Goal: Communication & Community: Answer question/provide support

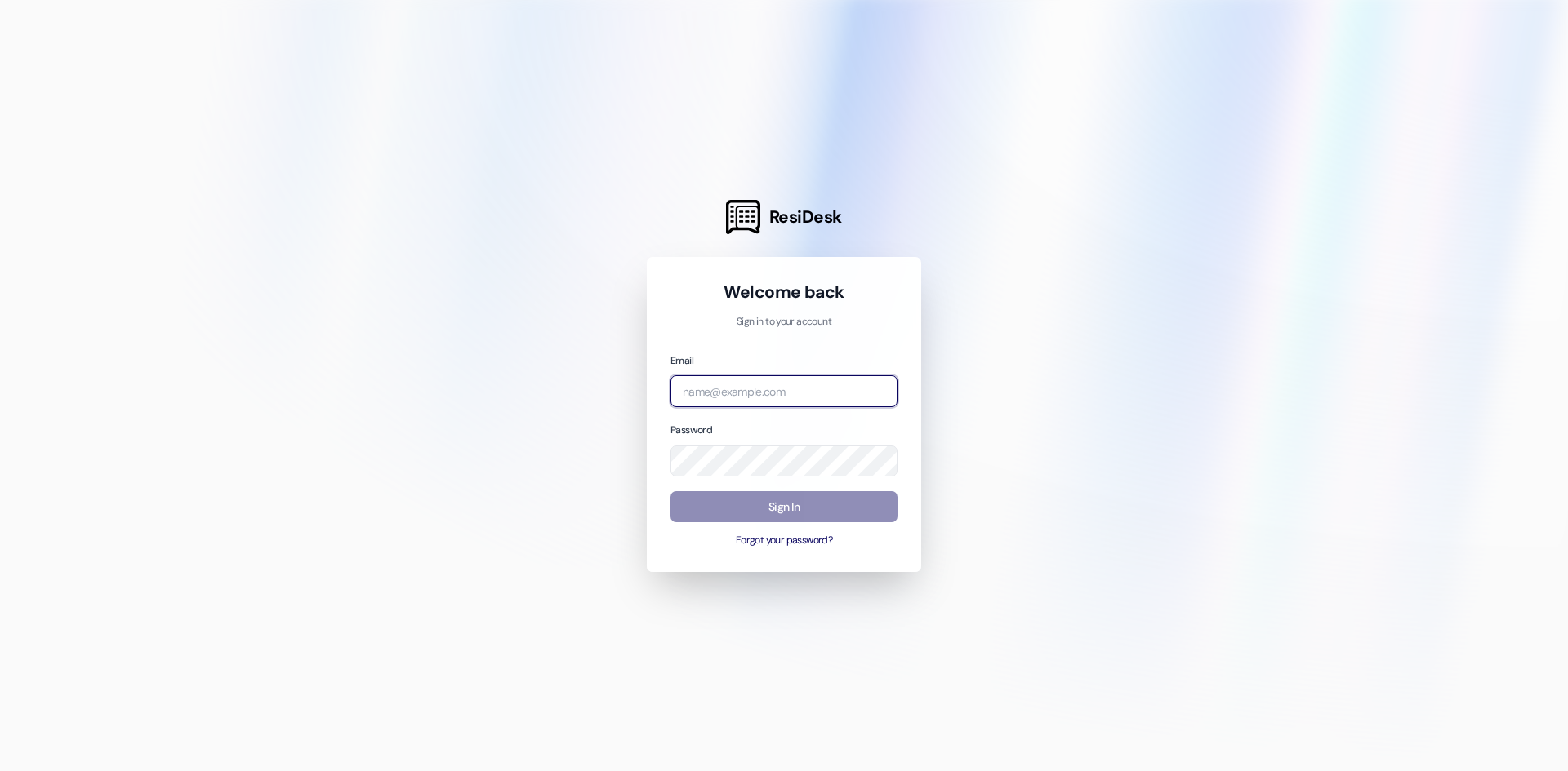
type input "[PERSON_NAME][EMAIL_ADDRESS][DOMAIN_NAME]"
click at [804, 516] on button "Sign In" at bounding box center [784, 507] width 227 height 32
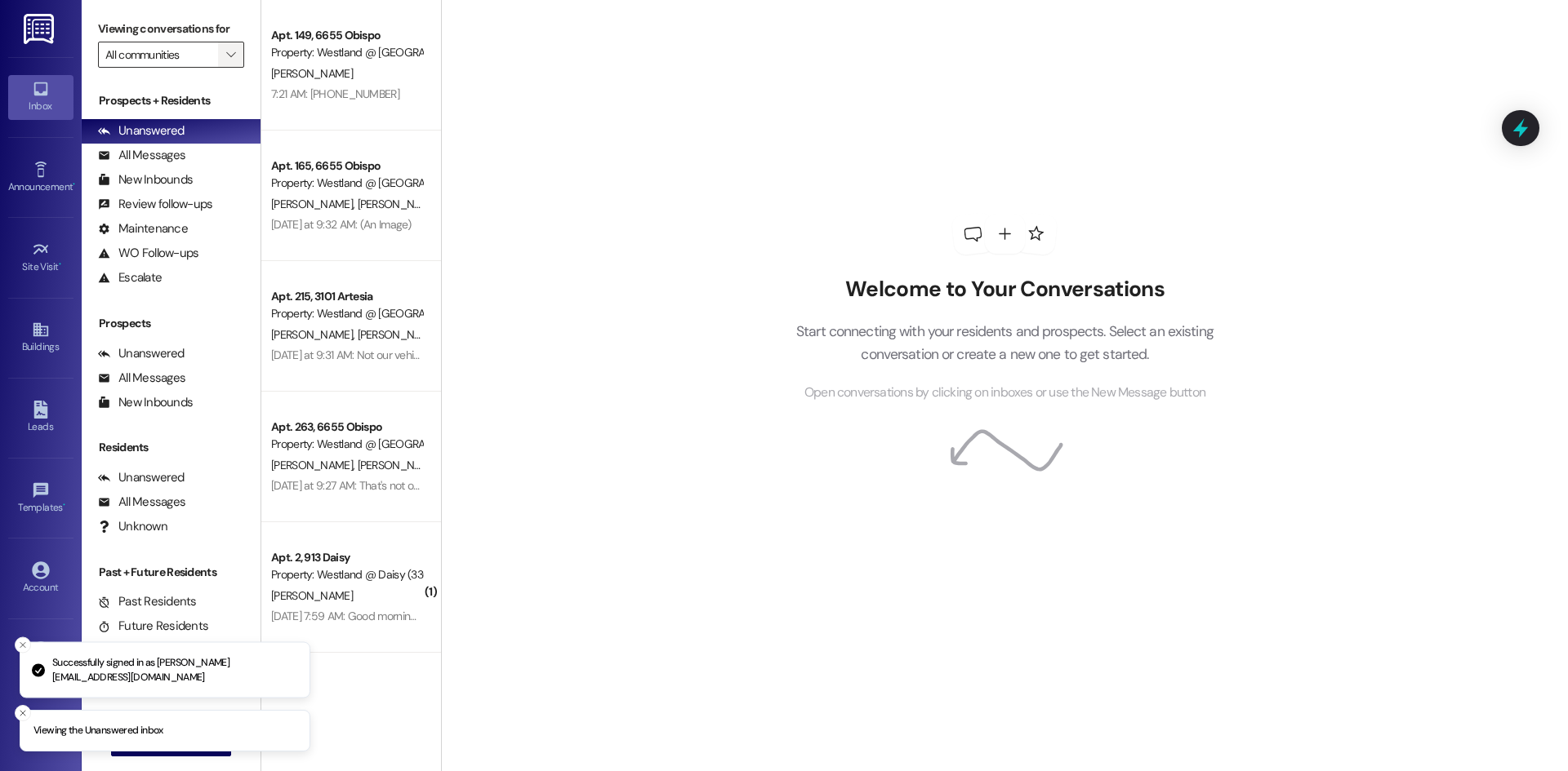
click at [234, 53] on icon "" at bounding box center [230, 54] width 9 height 13
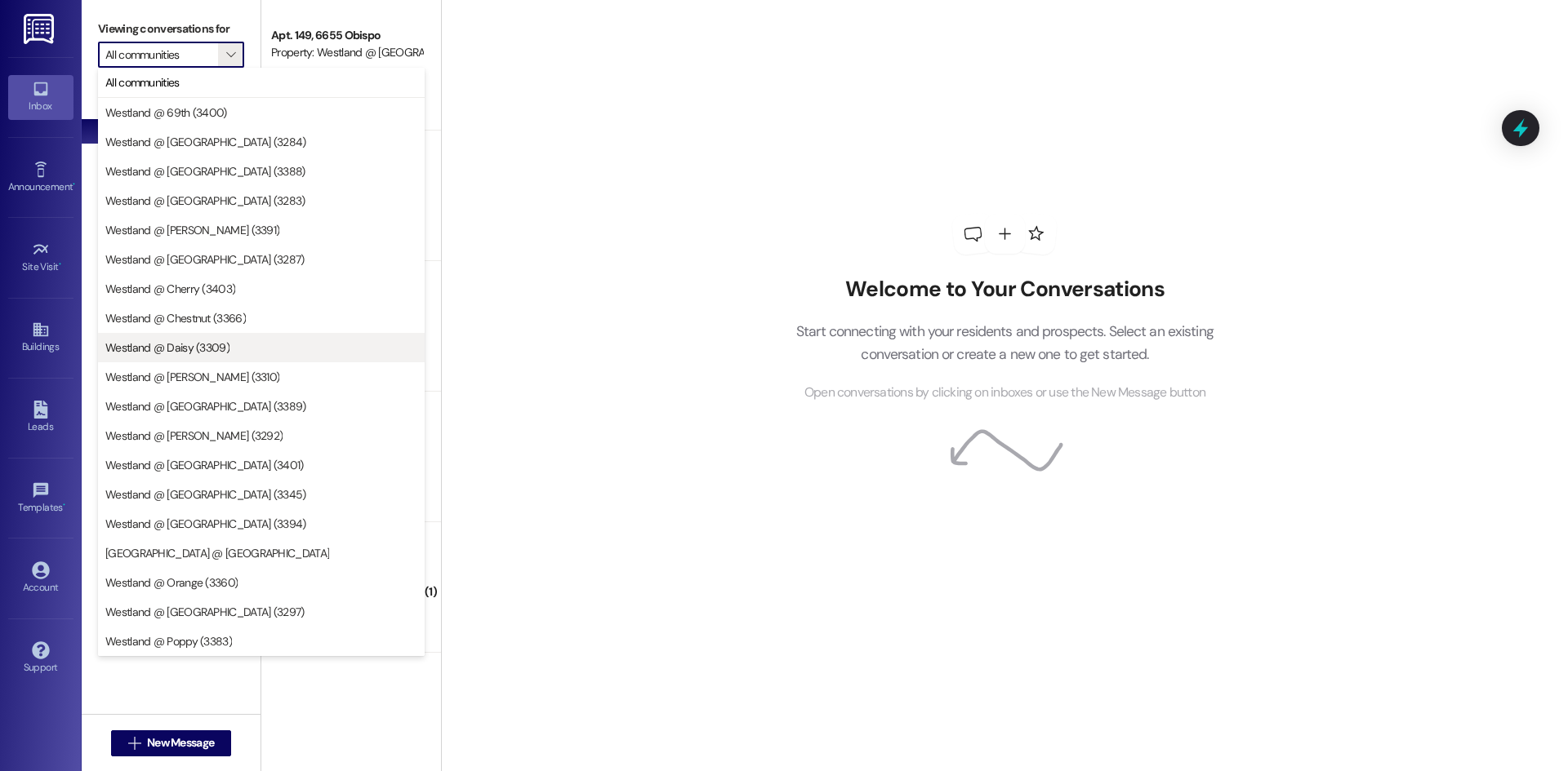
click at [190, 347] on span "Westland @ Daisy (3309)" at bounding box center [168, 347] width 124 height 16
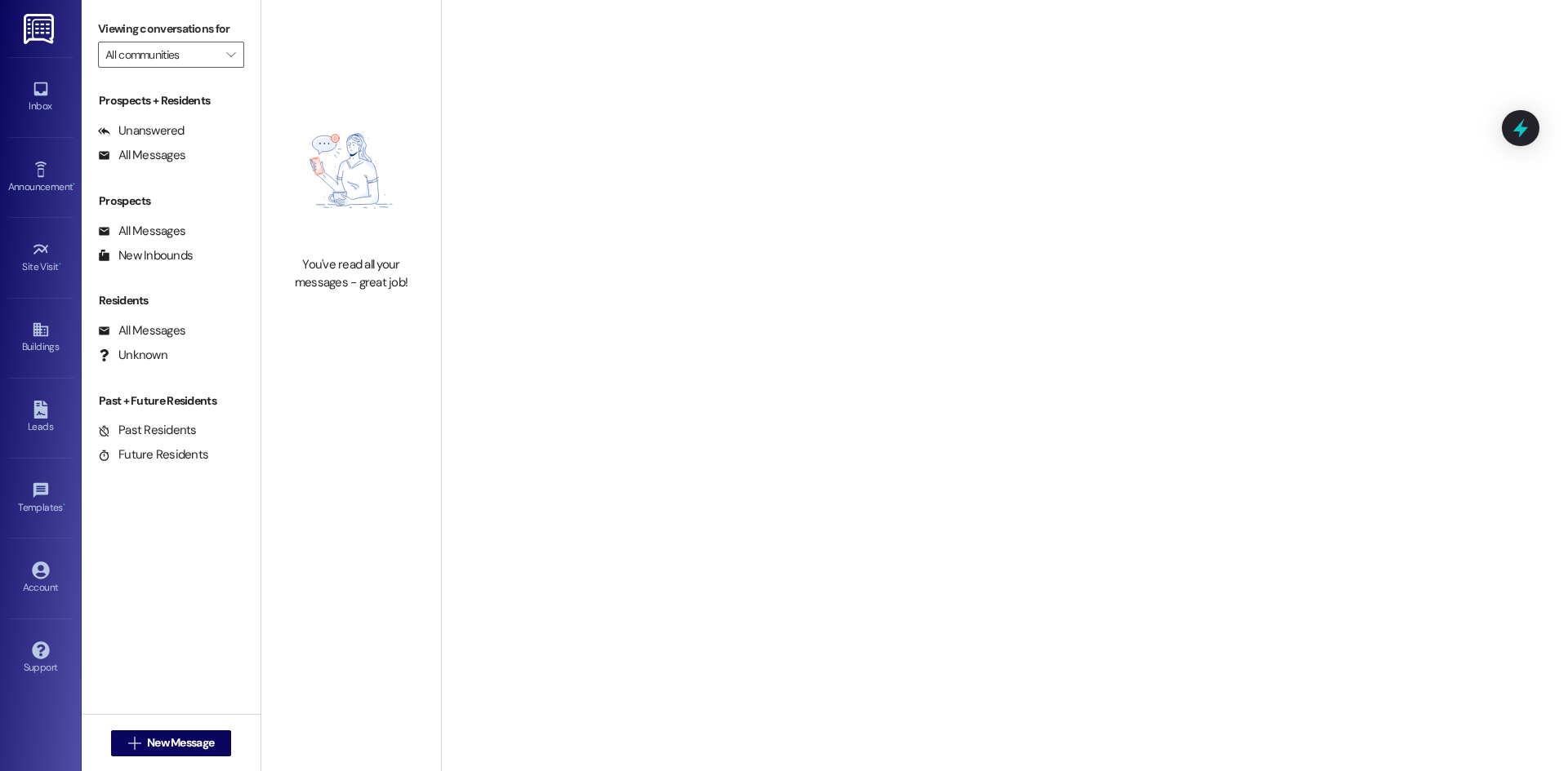
type input "Westland @ Daisy (3309)"
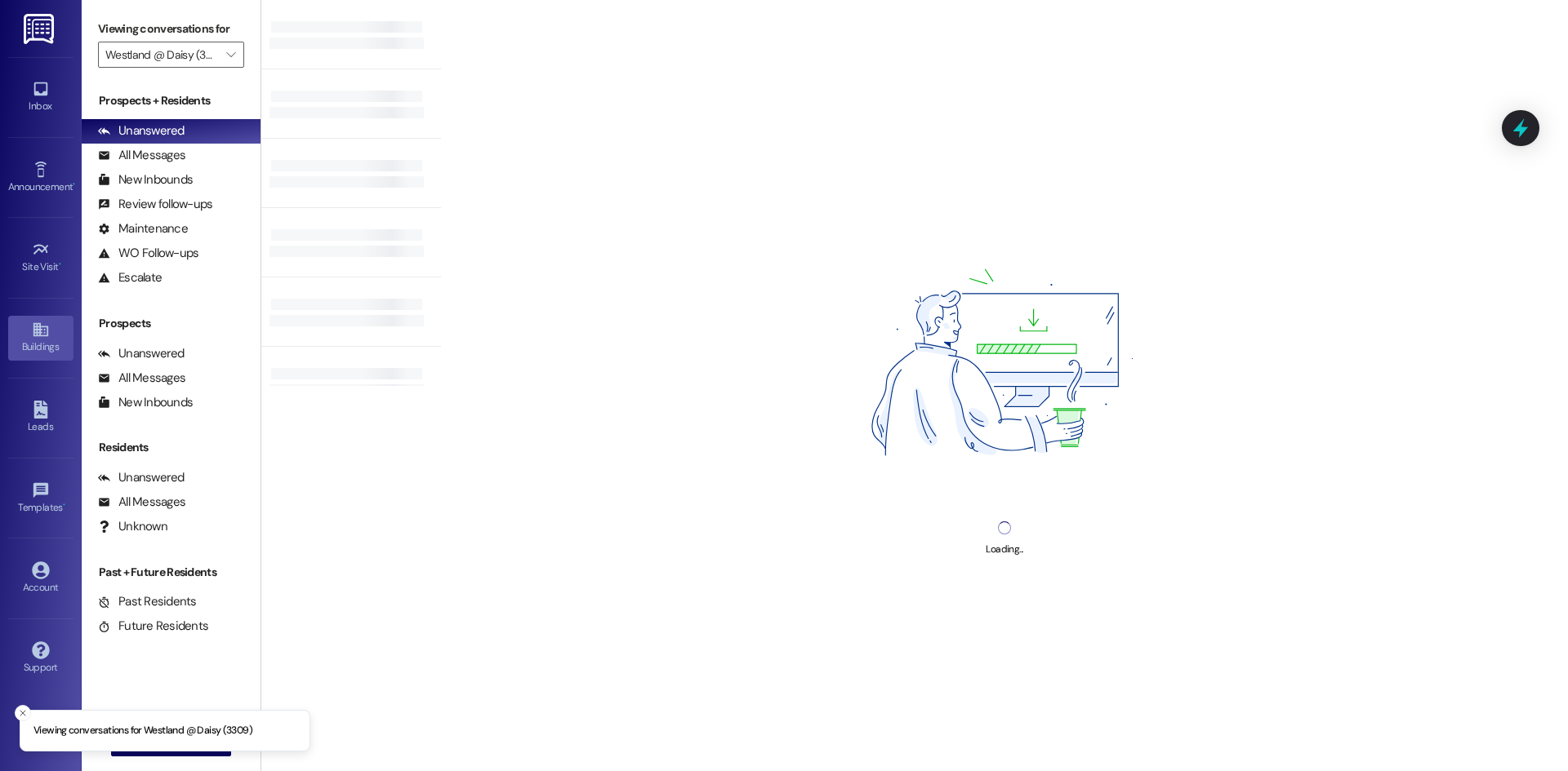
click at [28, 342] on div "Buildings" at bounding box center [41, 346] width 82 height 16
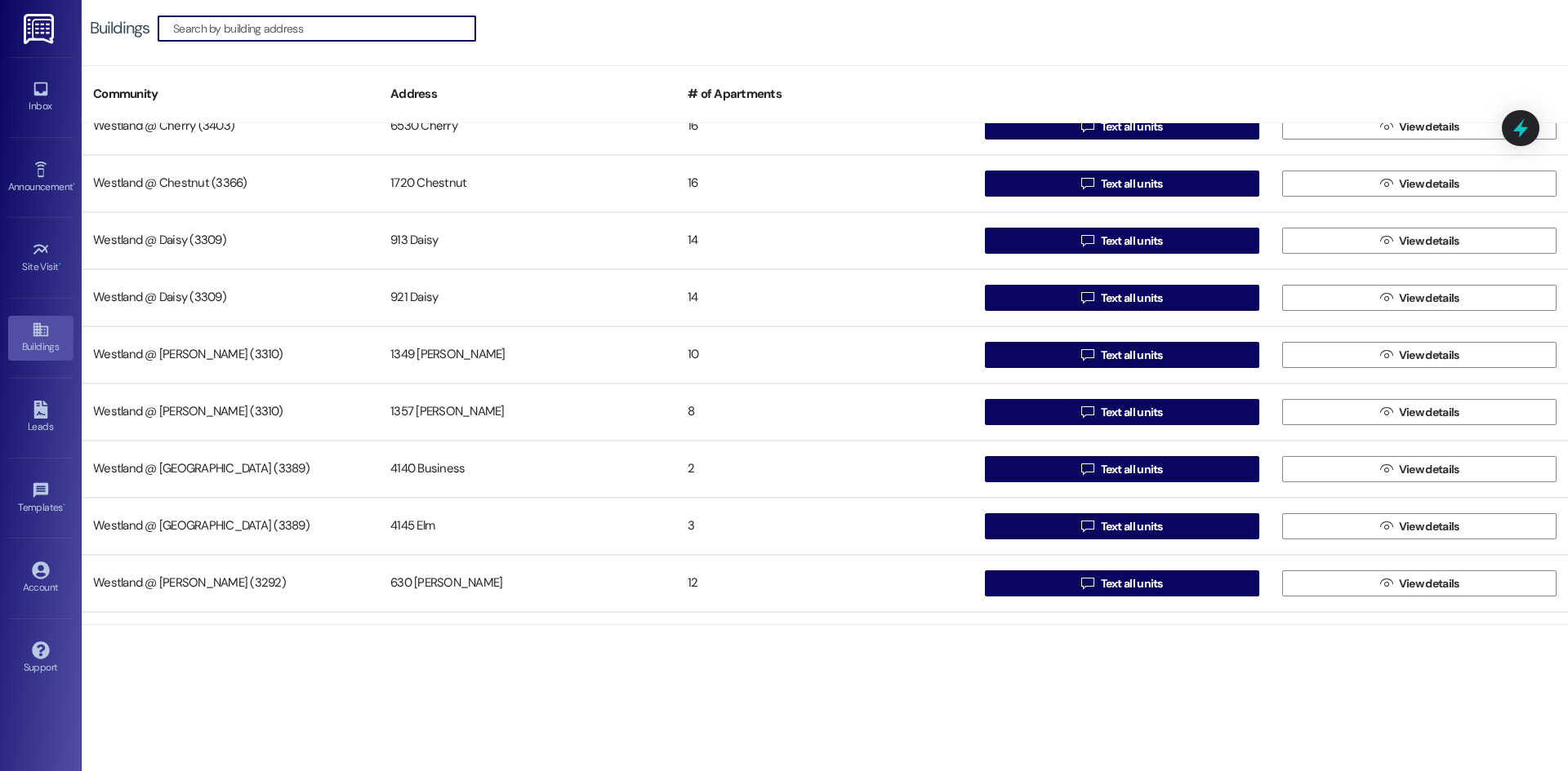
scroll to position [723, 0]
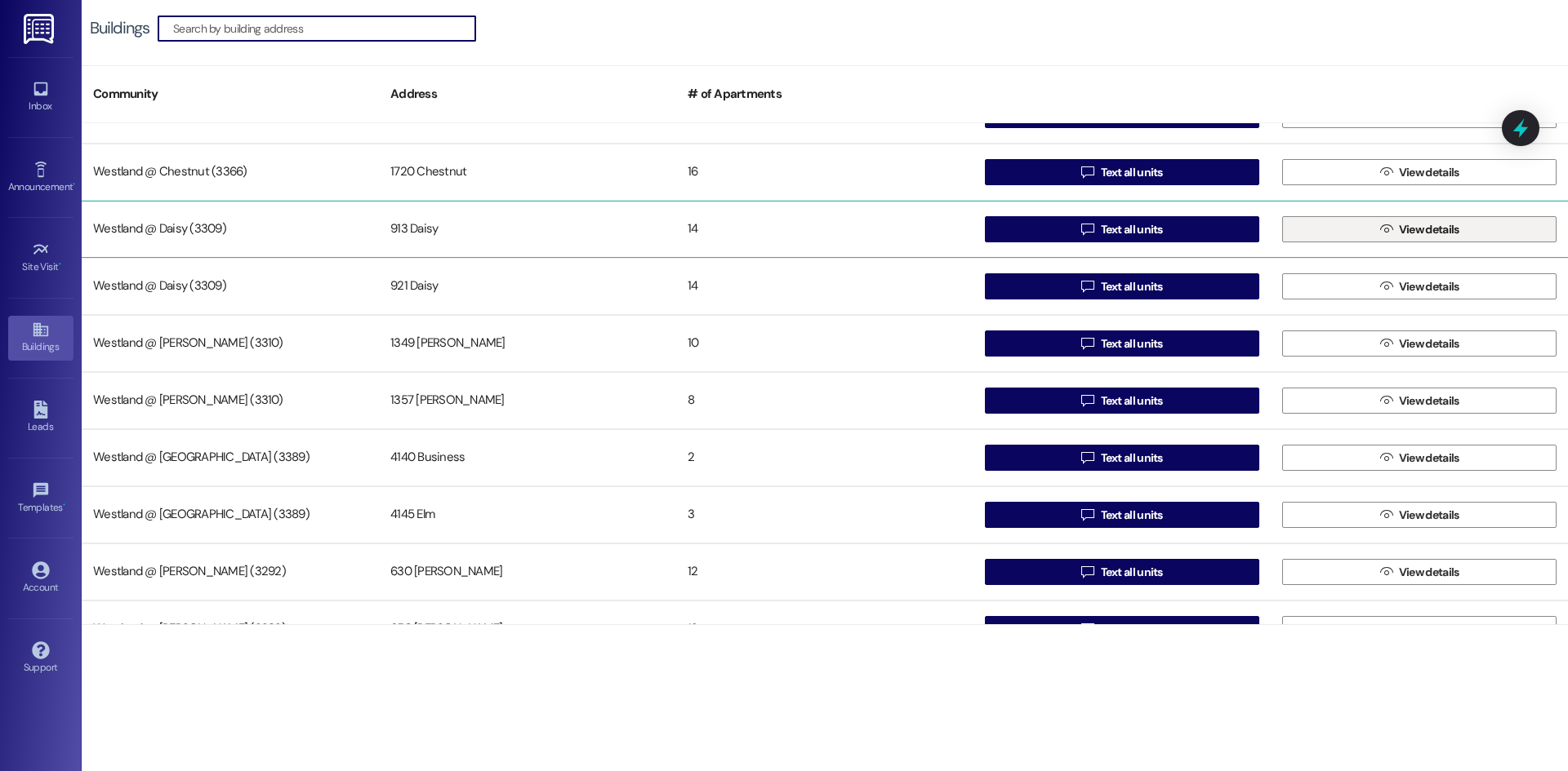
click at [1299, 232] on button " View details" at bounding box center [1419, 229] width 275 height 26
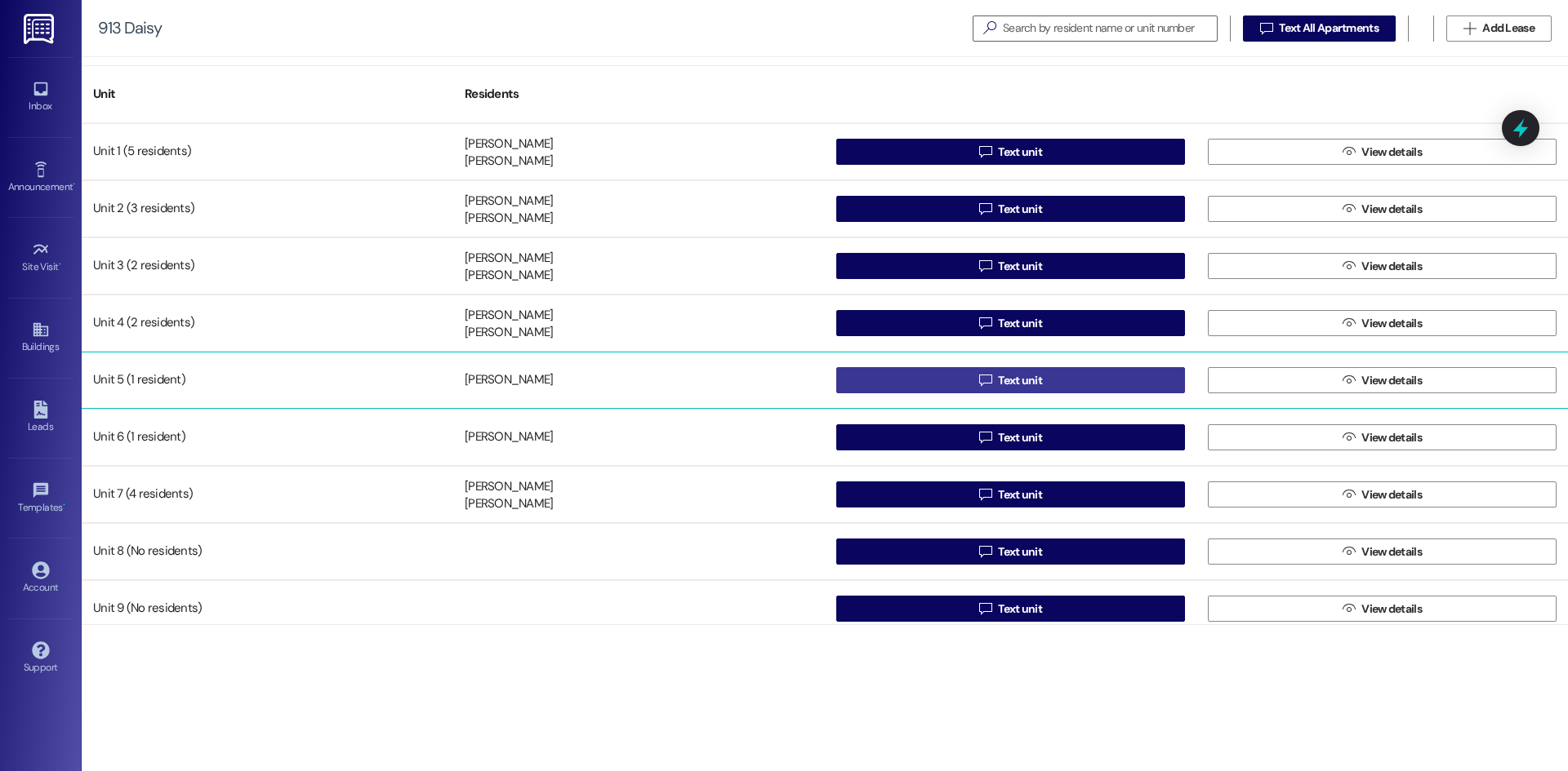
click at [903, 382] on button " Text unit" at bounding box center [1010, 380] width 348 height 26
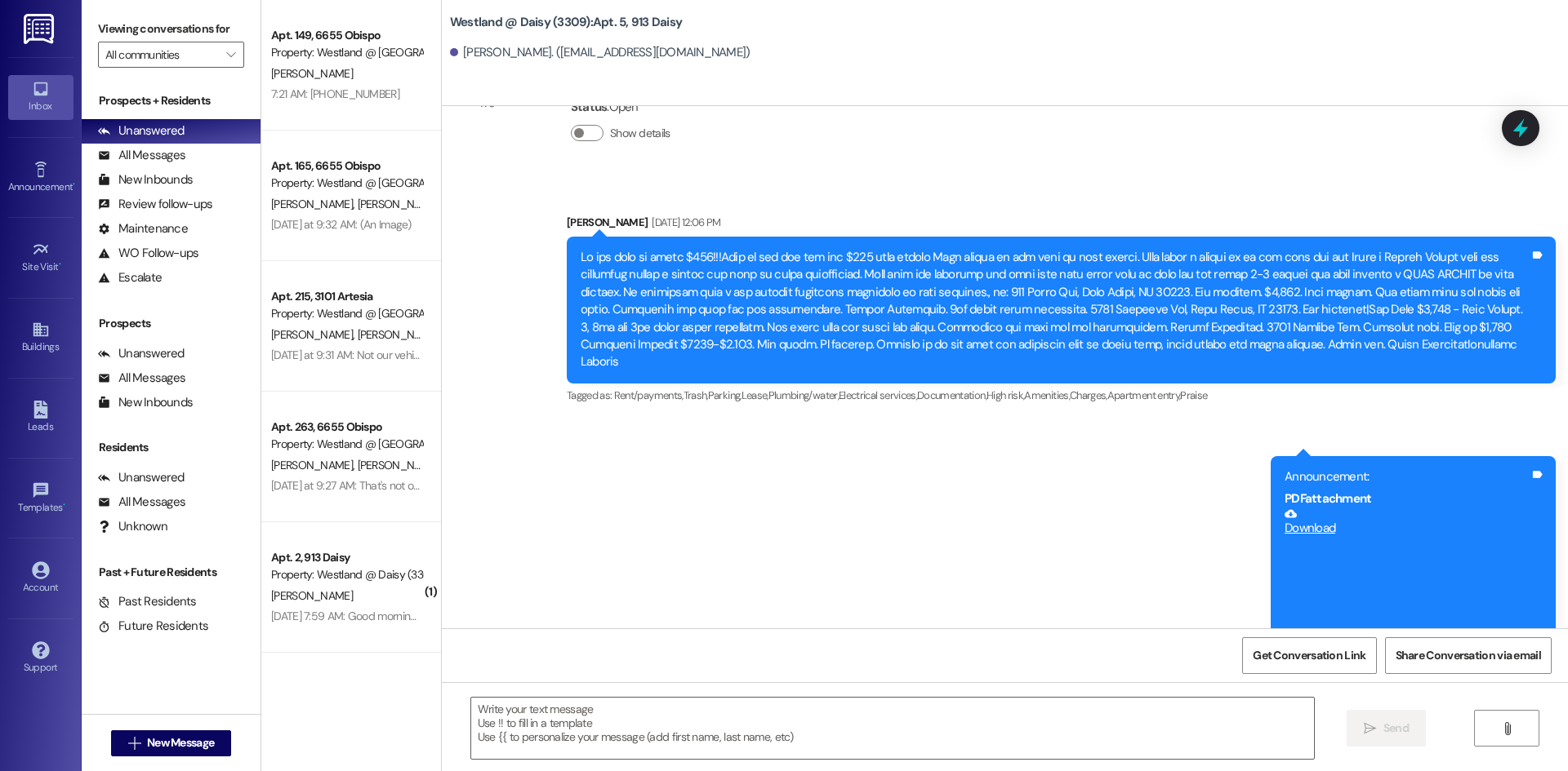
scroll to position [8038, 0]
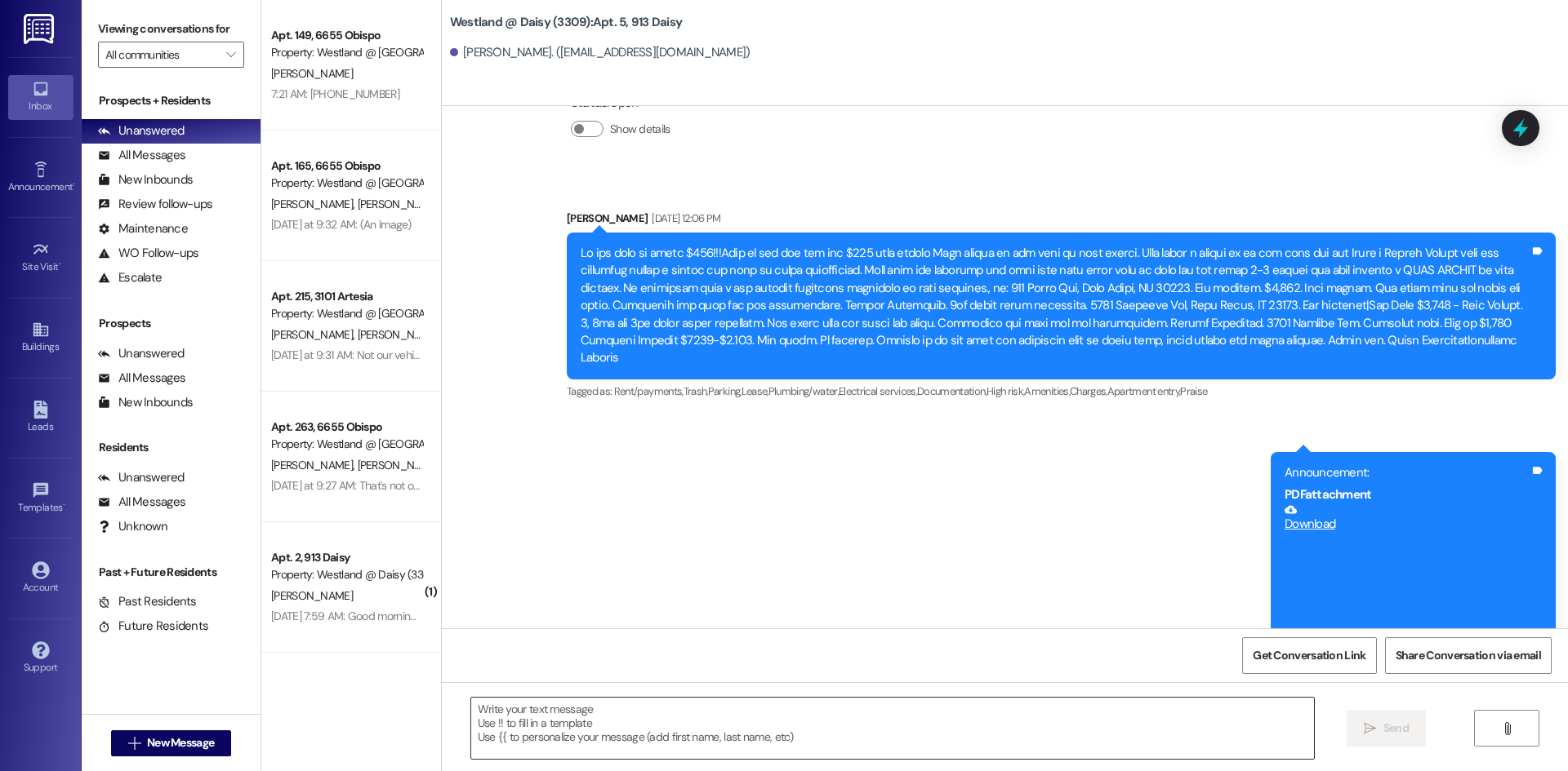
click at [682, 739] on textarea at bounding box center [893, 727] width 842 height 61
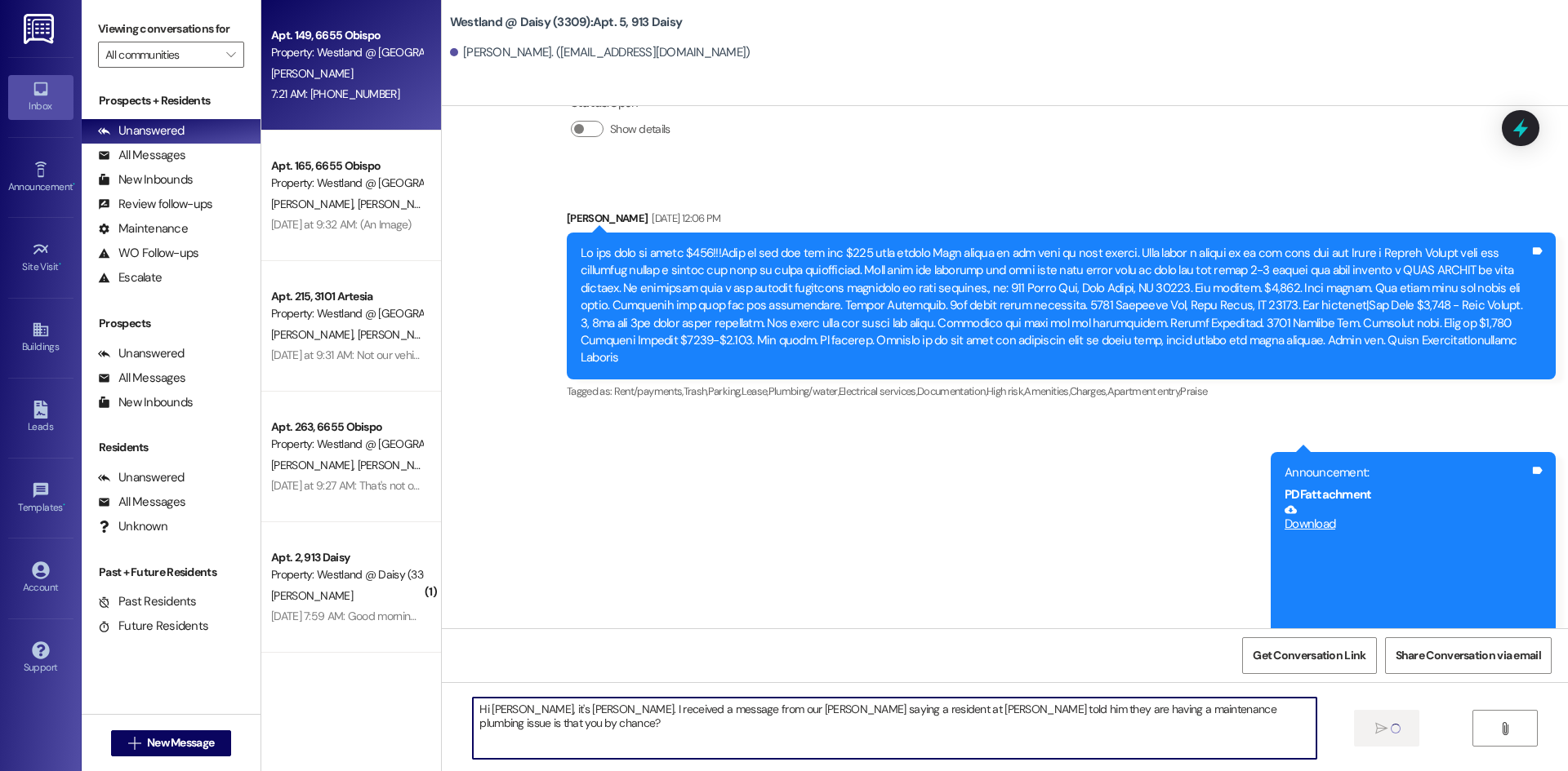
type textarea "Hi [PERSON_NAME], it's [PERSON_NAME]. I received a message from our [PERSON_NAM…"
